Goal: Task Accomplishment & Management: Manage account settings

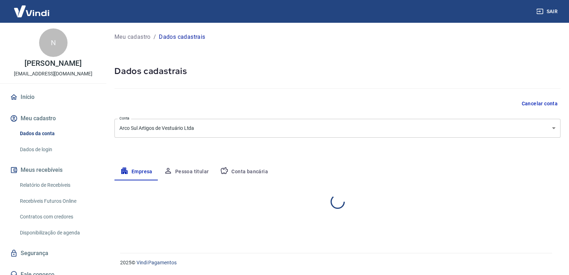
select select "RS"
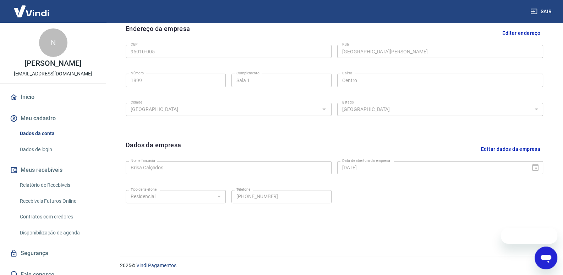
scroll to position [237, 0]
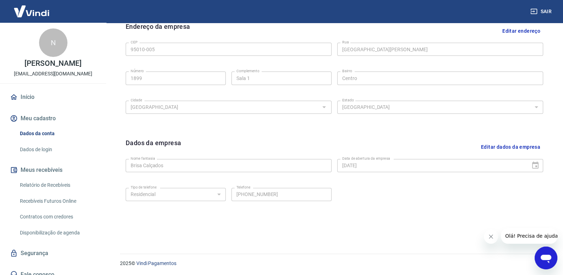
click at [515, 152] on button "Editar dados da empresa" at bounding box center [510, 147] width 65 height 18
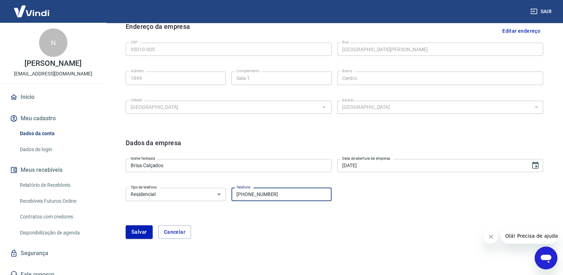
drag, startPoint x: 297, startPoint y: 191, endPoint x: 248, endPoint y: 195, distance: 48.4
click at [248, 195] on input "(54) 99185-6750" at bounding box center [282, 194] width 100 height 13
click at [310, 195] on input "(54) 99185-6750" at bounding box center [282, 194] width 100 height 13
drag, startPoint x: 310, startPoint y: 195, endPoint x: 266, endPoint y: 195, distance: 43.7
click at [266, 195] on input "(54) 99185-6750" at bounding box center [282, 194] width 100 height 13
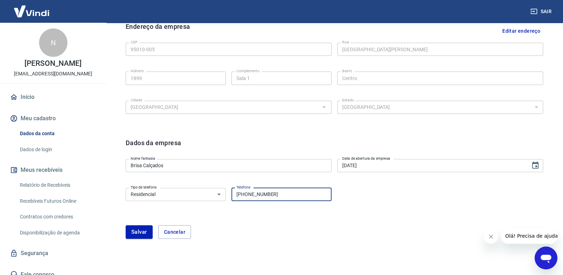
click at [277, 195] on input "(54) 99185-6750" at bounding box center [282, 194] width 100 height 13
drag, startPoint x: 275, startPoint y: 194, endPoint x: 252, endPoint y: 194, distance: 22.7
click at [252, 194] on input "(54) 99185-6750" at bounding box center [282, 194] width 100 height 13
type input "[PHONE_NUMBER]"
click at [145, 233] on button "Salvar" at bounding box center [139, 231] width 27 height 13
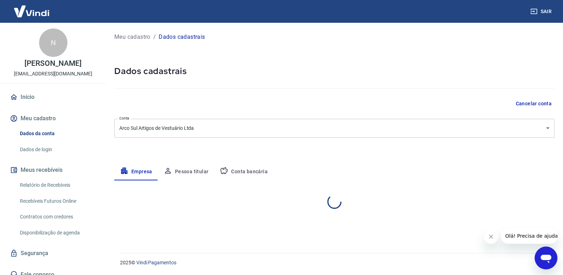
scroll to position [0, 0]
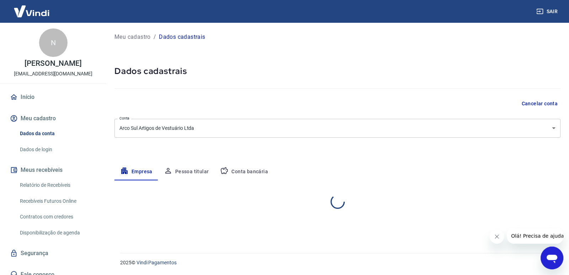
select select "RS"
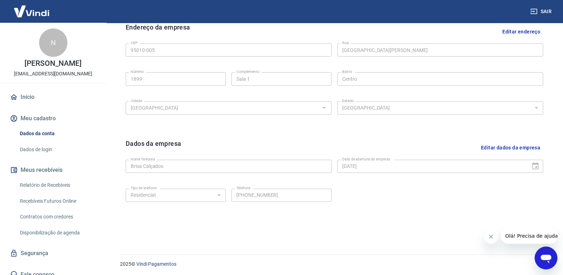
scroll to position [237, 0]
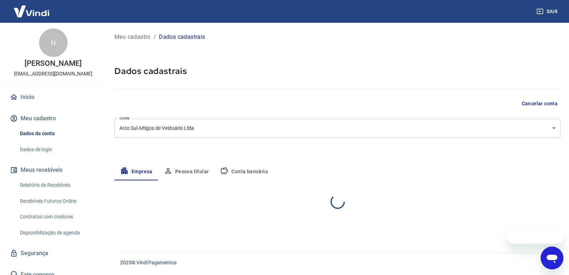
select select "RS"
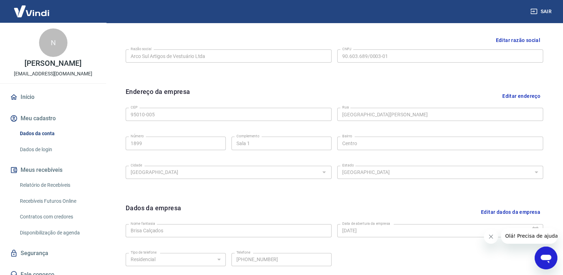
scroll to position [237, 0]
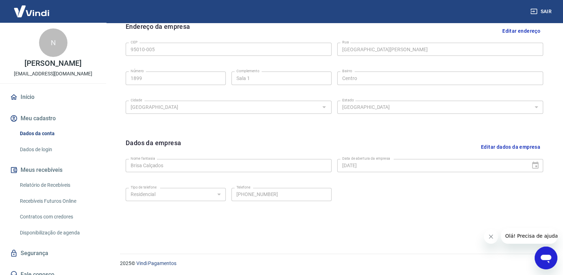
drag, startPoint x: 513, startPoint y: 145, endPoint x: 477, endPoint y: 161, distance: 39.1
click at [513, 145] on button "Editar dados da empresa" at bounding box center [510, 147] width 65 height 18
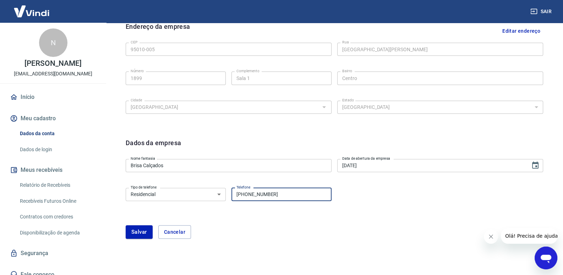
drag, startPoint x: 276, startPoint y: 195, endPoint x: 246, endPoint y: 196, distance: 30.6
click at [246, 196] on input "[PHONE_NUMBER]" at bounding box center [282, 194] width 100 height 13
click at [289, 201] on div "Tipo de telefone Residencial Comercial Tipo de telefone Telefone [PHONE_NUMBER]…" at bounding box center [335, 199] width 418 height 29
drag, startPoint x: 289, startPoint y: 195, endPoint x: 252, endPoint y: 194, distance: 36.6
click at [252, 194] on input "[PHONE_NUMBER]" at bounding box center [282, 194] width 100 height 13
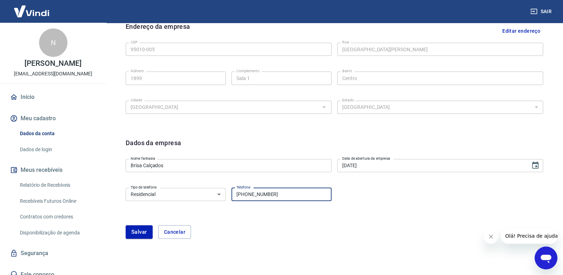
type input "[PHONE_NUMBER]"
click at [132, 228] on button "Salvar" at bounding box center [139, 231] width 27 height 13
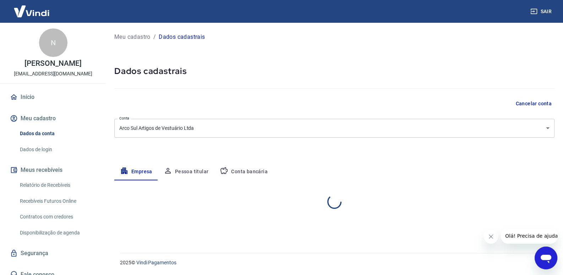
scroll to position [0, 0]
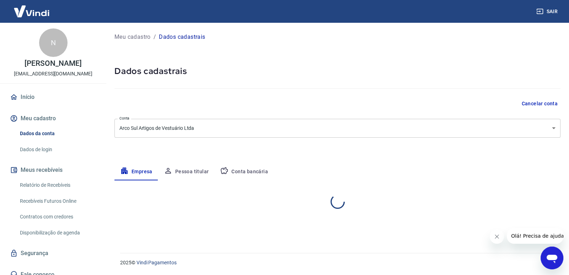
select select "RS"
